Goal: Transaction & Acquisition: Purchase product/service

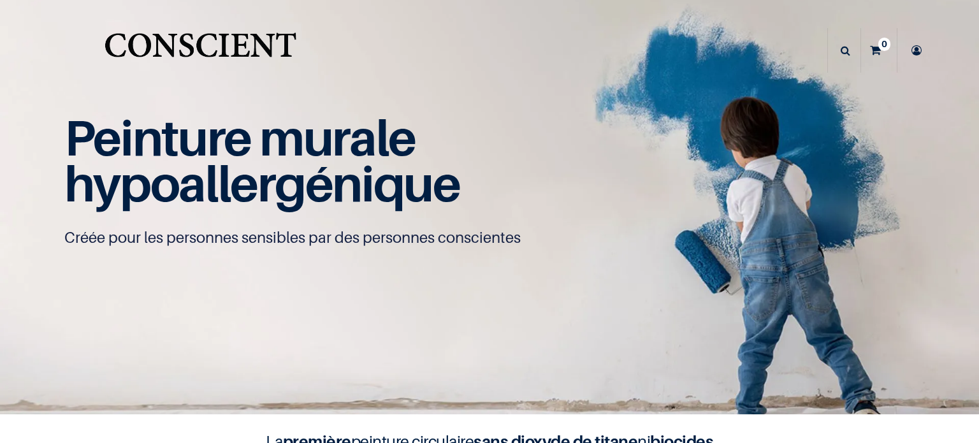
scroll to position [288, 0]
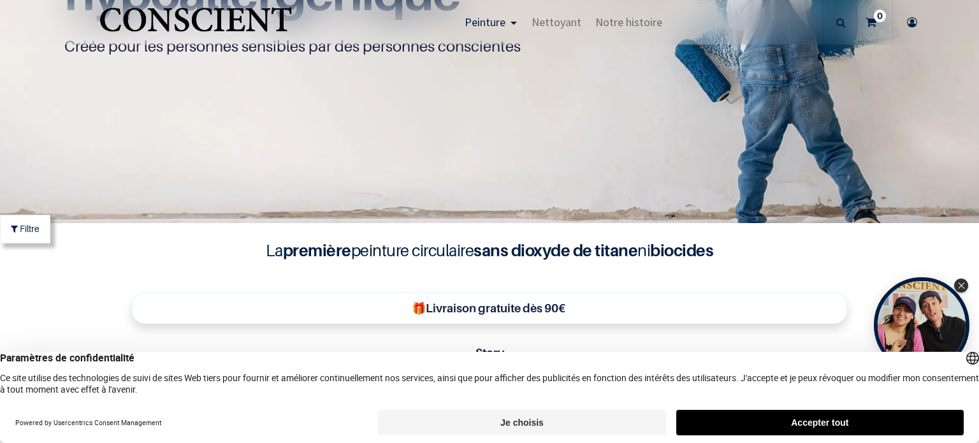
click at [772, 415] on button "Accepter tout" at bounding box center [819, 422] width 287 height 25
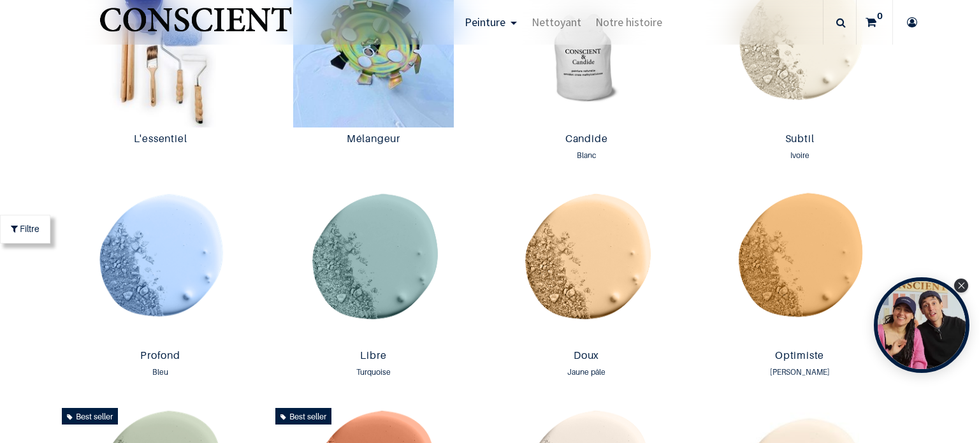
scroll to position [829, 0]
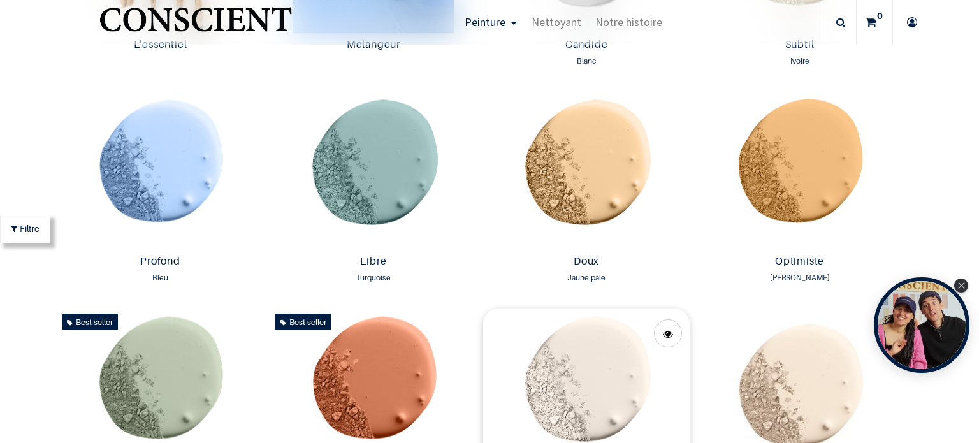
click at [618, 352] on img at bounding box center [586, 387] width 207 height 158
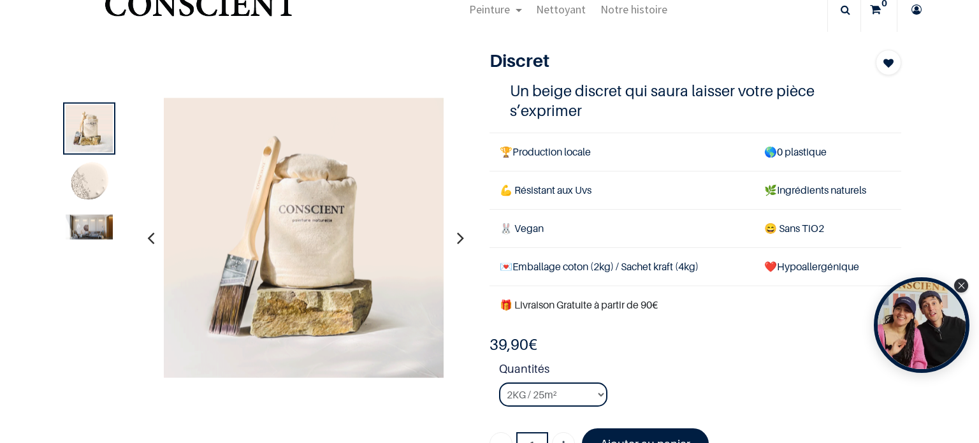
scroll to position [64, 0]
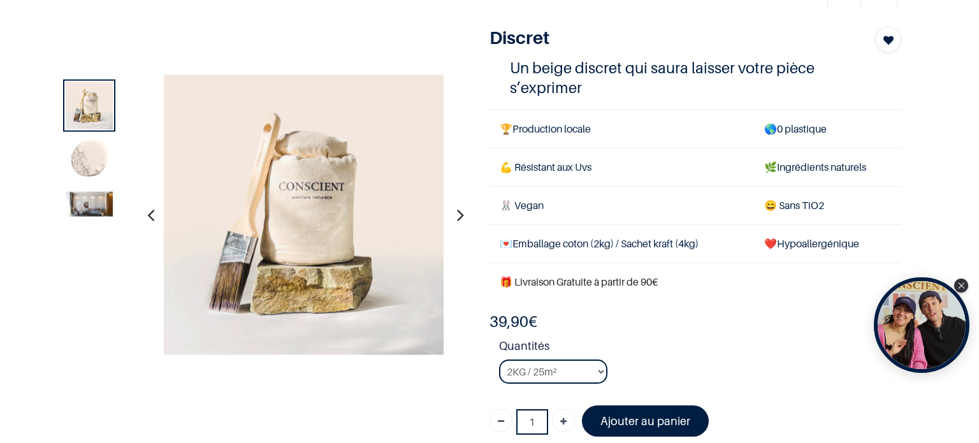
scroll to position [127, 0]
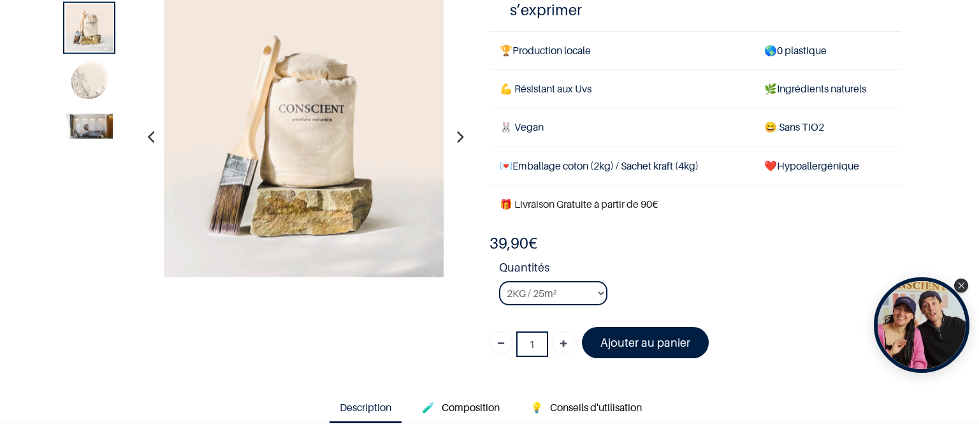
scroll to position [64, 0]
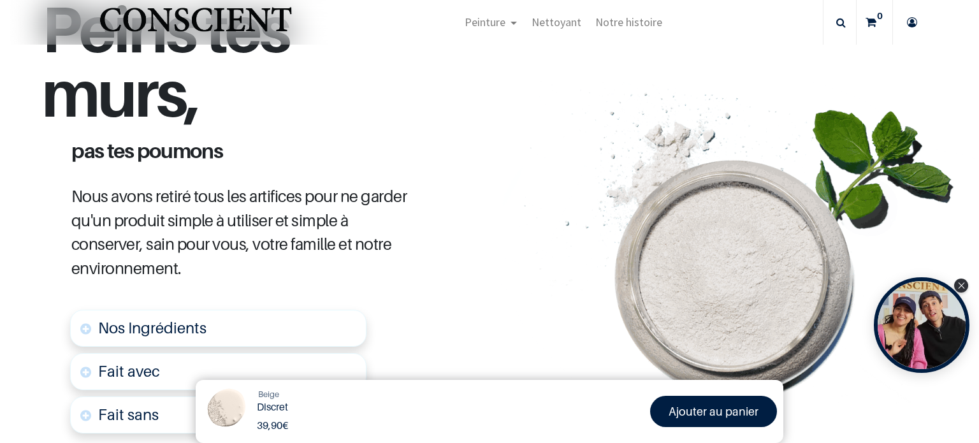
scroll to position [234, 0]
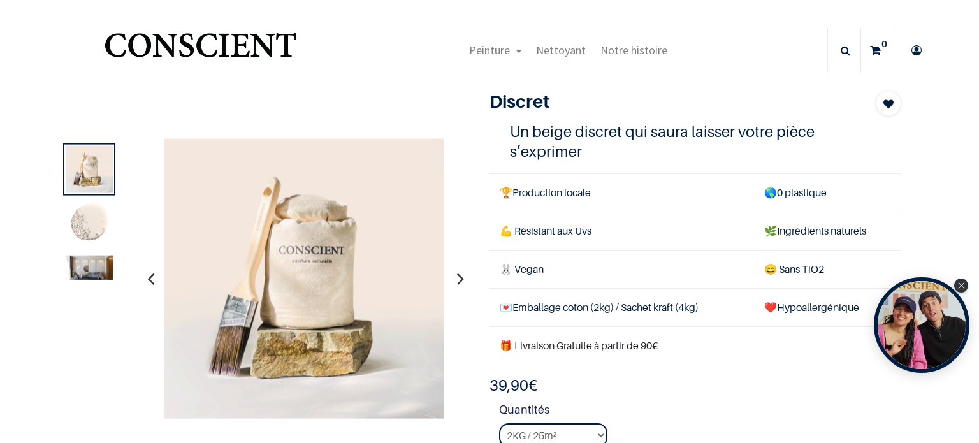
scroll to position [64, 0]
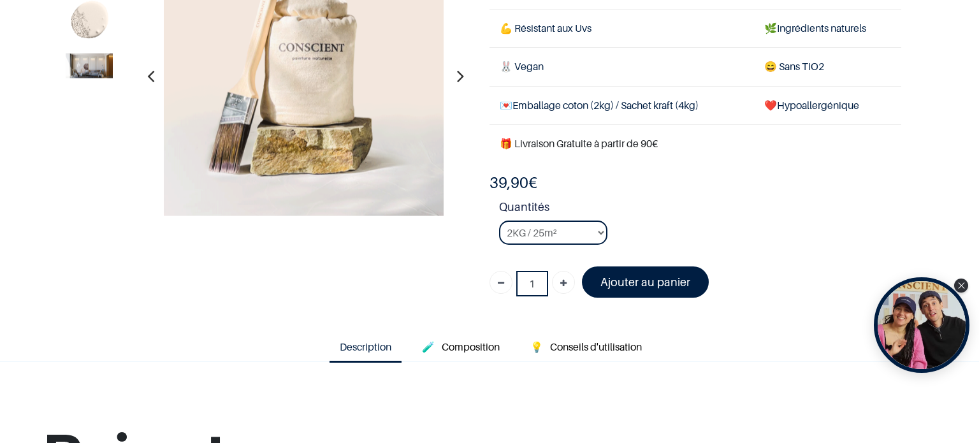
scroll to position [127, 0]
